Goal: Task Accomplishment & Management: Use online tool/utility

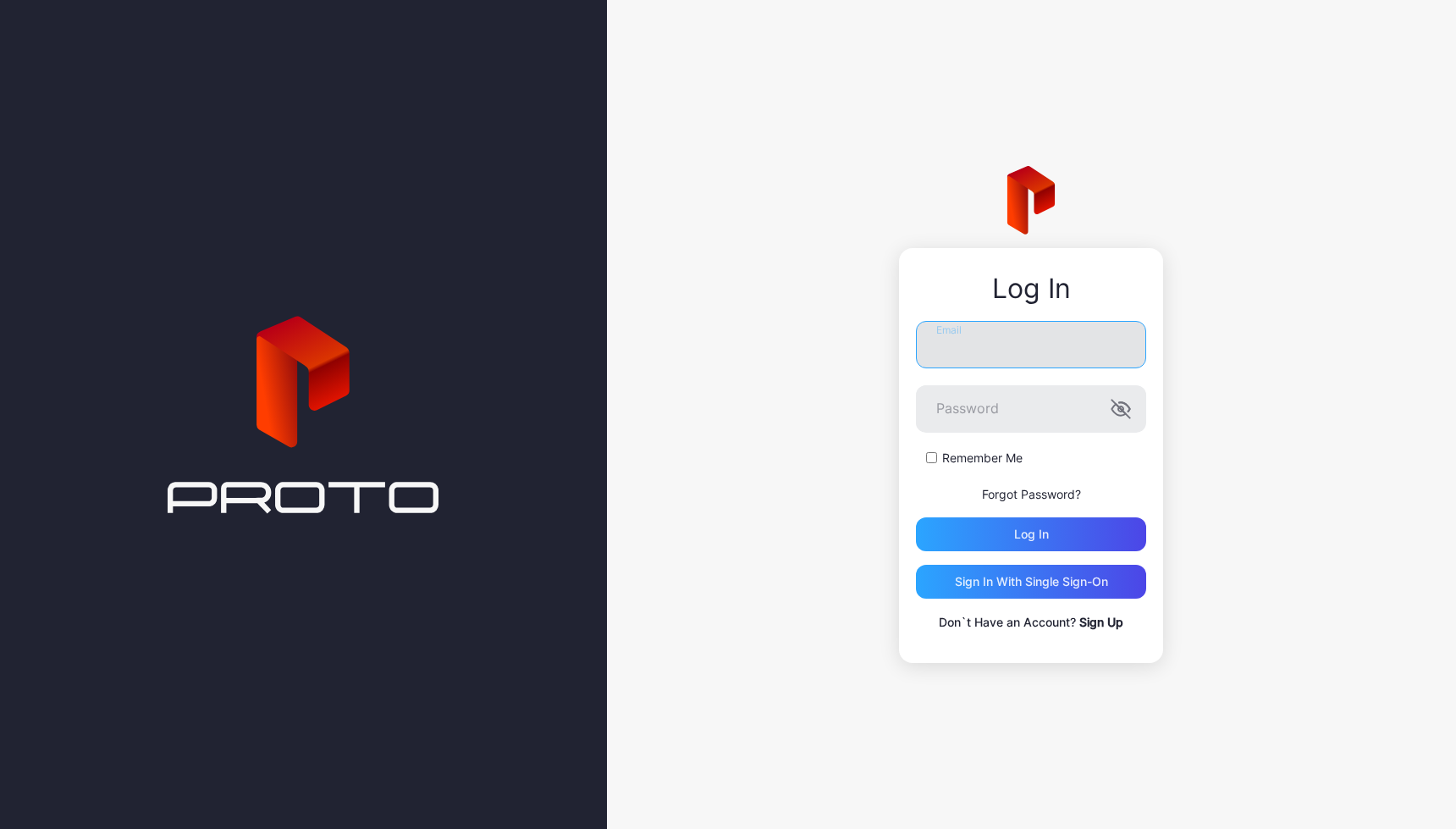
click at [983, 353] on input "Email" at bounding box center [1031, 344] width 230 height 47
type input "*"
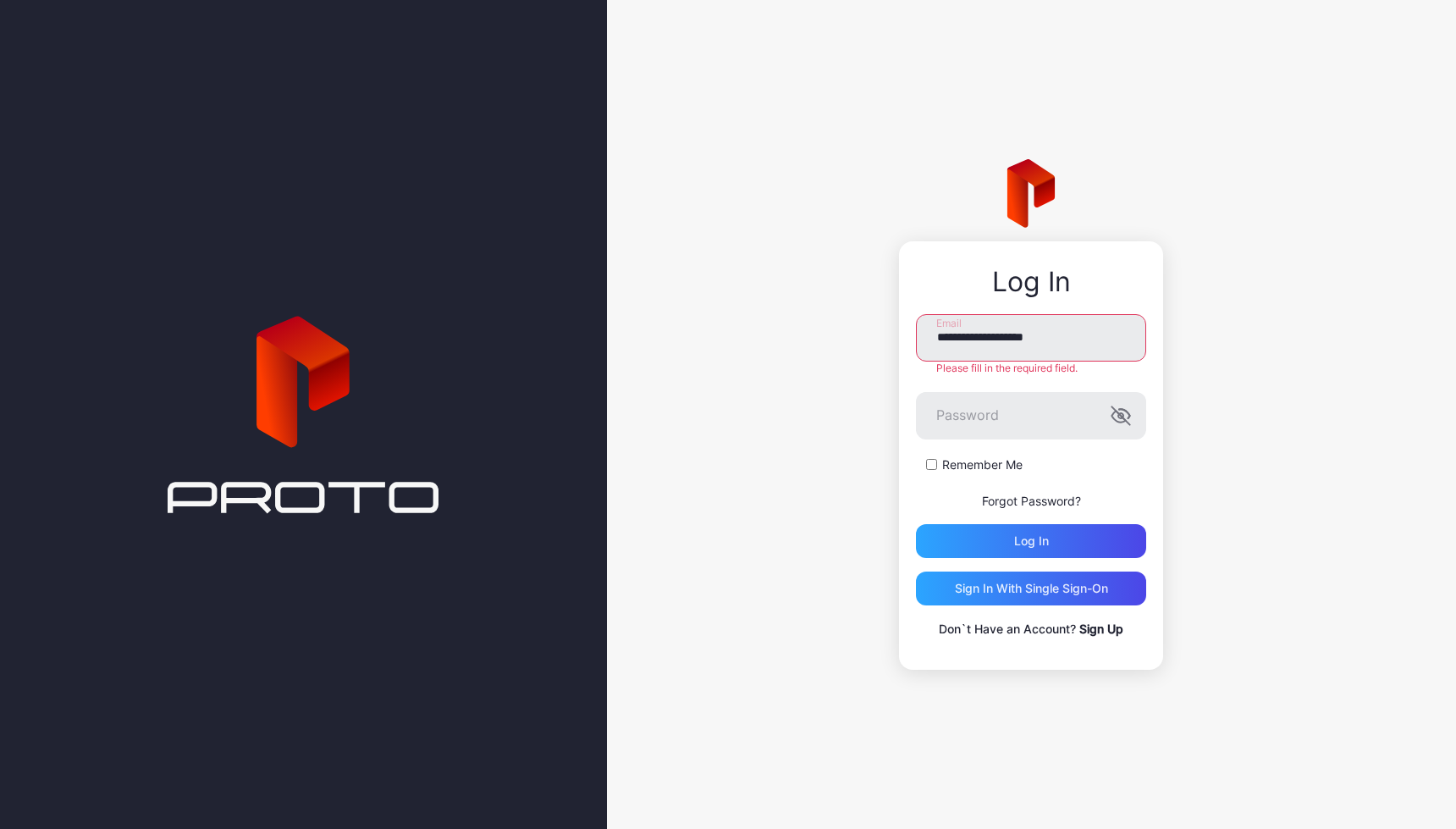
type input "**********"
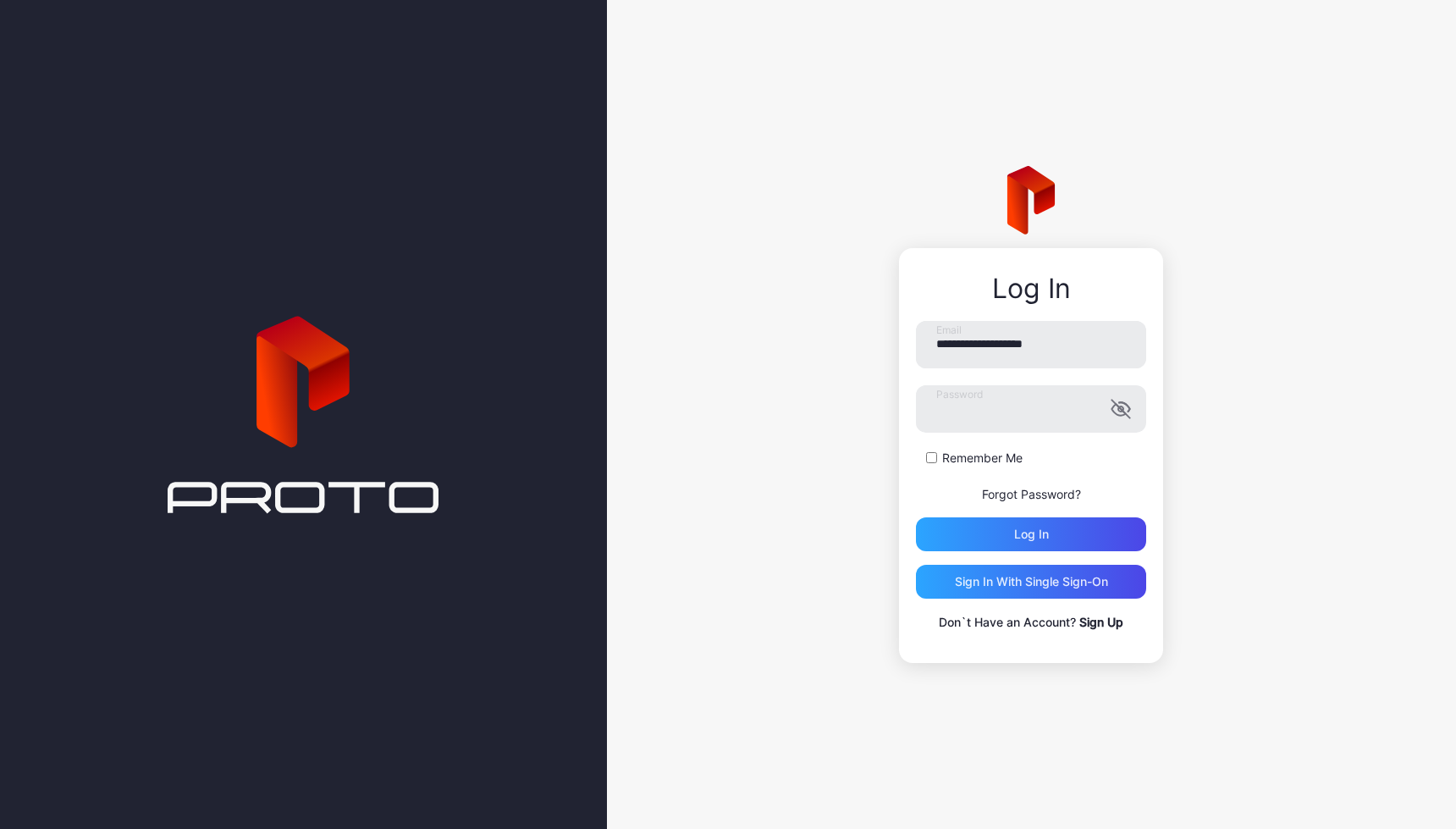
click at [918, 452] on div "Remember Me" at bounding box center [1031, 458] width 230 height 17
click at [941, 526] on div "Log in" at bounding box center [1031, 533] width 230 height 34
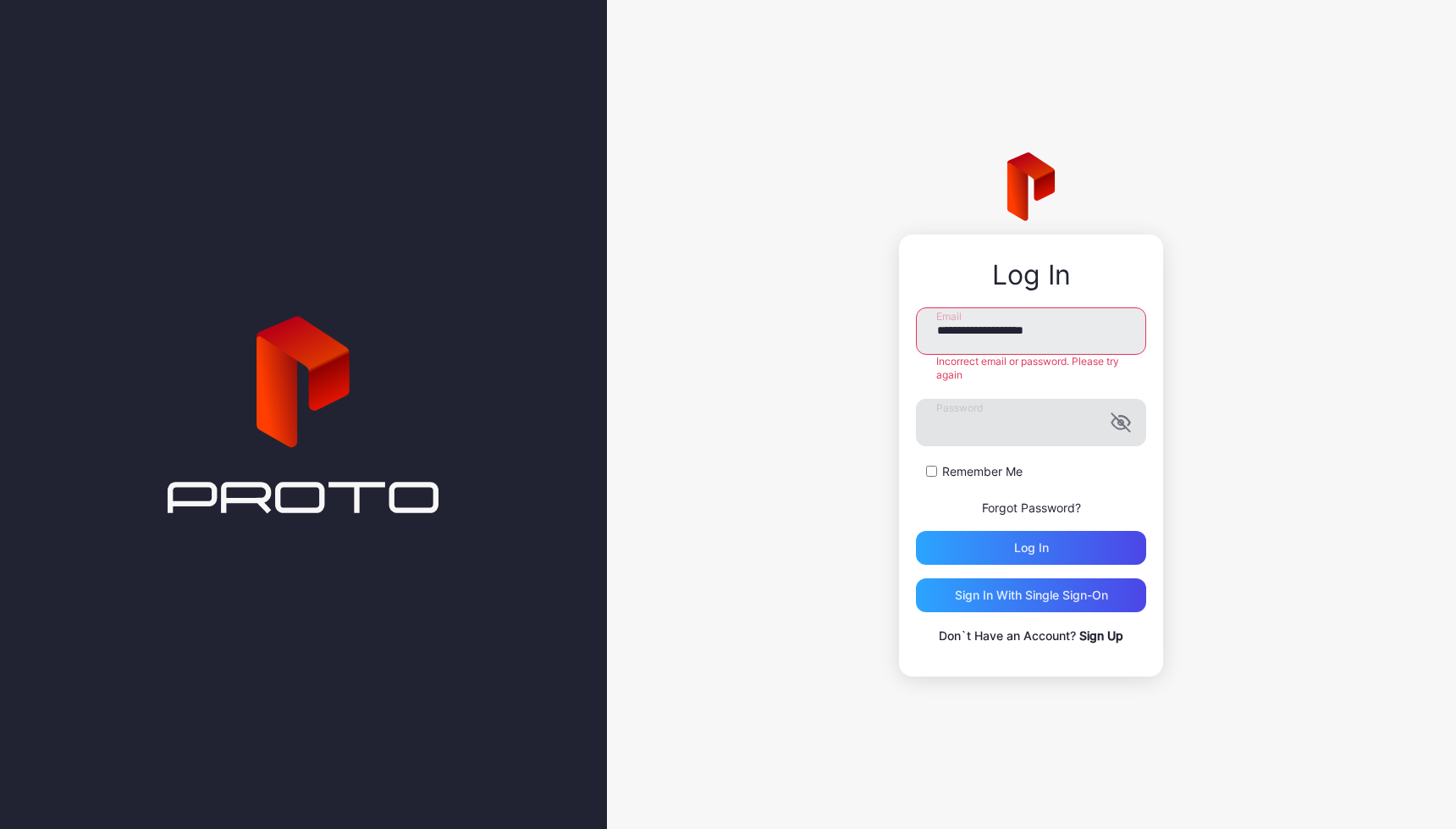
click at [1125, 417] on icon "button" at bounding box center [1124, 420] width 11 height 10
click at [1084, 541] on div "Log in" at bounding box center [1031, 547] width 230 height 34
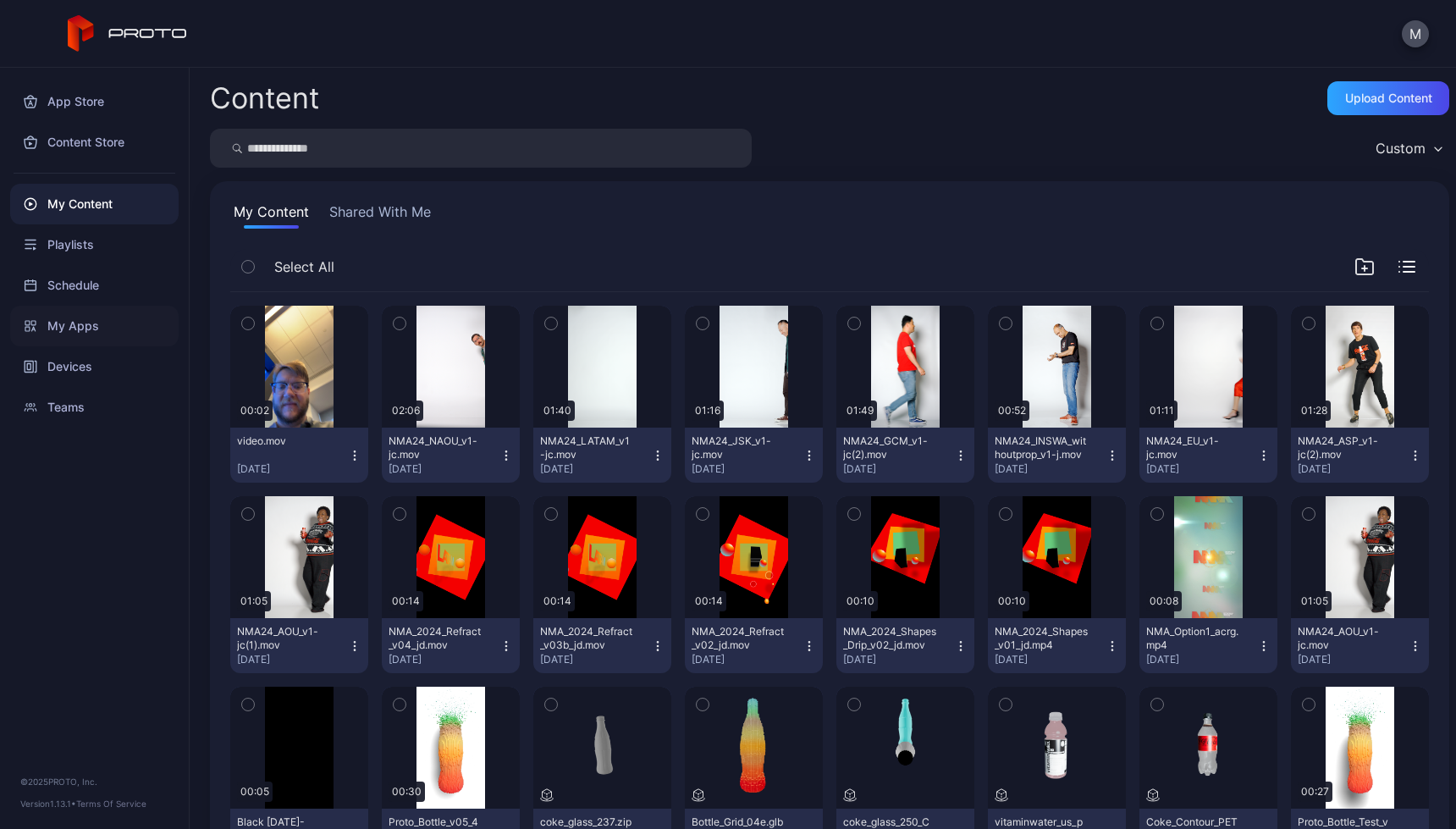
click at [83, 320] on div "My Apps" at bounding box center [94, 326] width 168 height 41
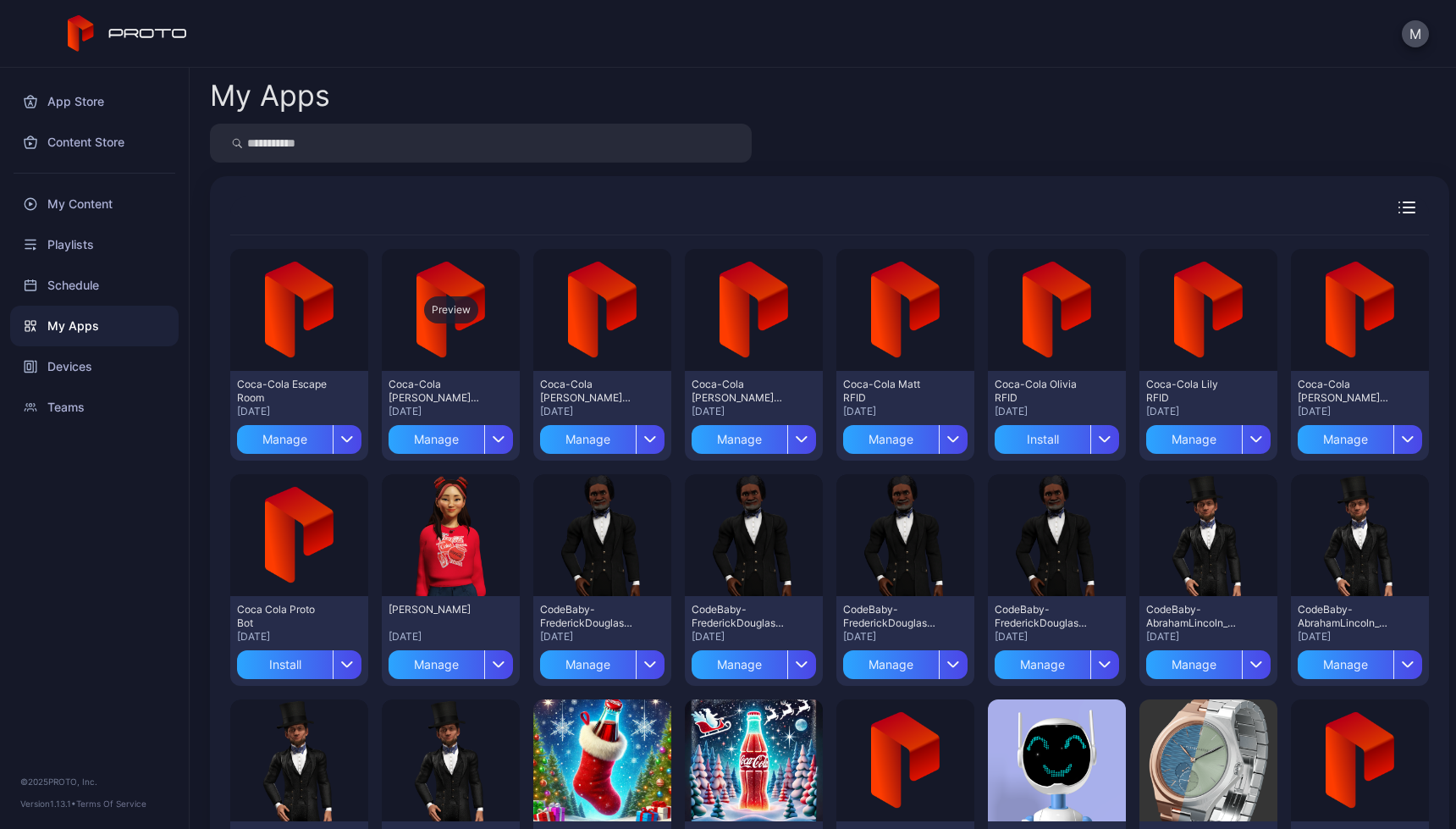
click at [429, 339] on div "Preview" at bounding box center [450, 310] width 138 height 122
